Goal: Navigation & Orientation: Find specific page/section

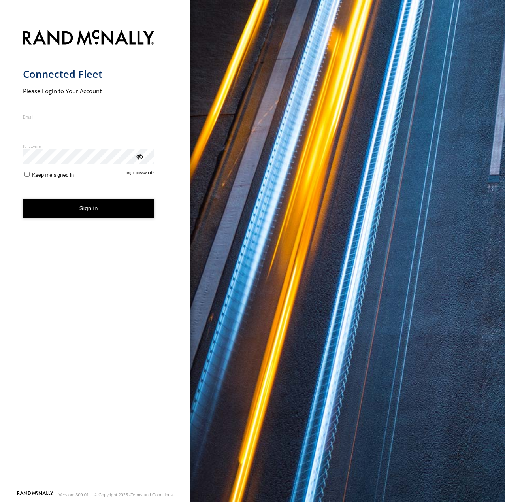
type input "**********"
click at [82, 215] on button "Sign in" at bounding box center [89, 208] width 132 height 19
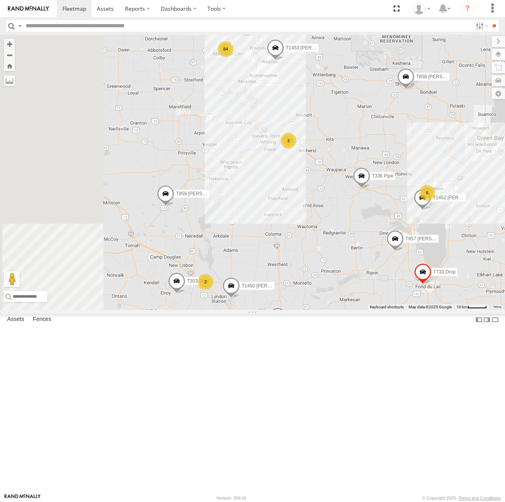
drag, startPoint x: 292, startPoint y: 98, endPoint x: 304, endPoint y: 126, distance: 30.5
click at [304, 119] on div "T1438 Pipe T240 [PERSON_NAME] Flat T858 [PERSON_NAME] Flat T162 [PERSON_NAME] F…" at bounding box center [252, 172] width 505 height 275
